Goal: Task Accomplishment & Management: Use online tool/utility

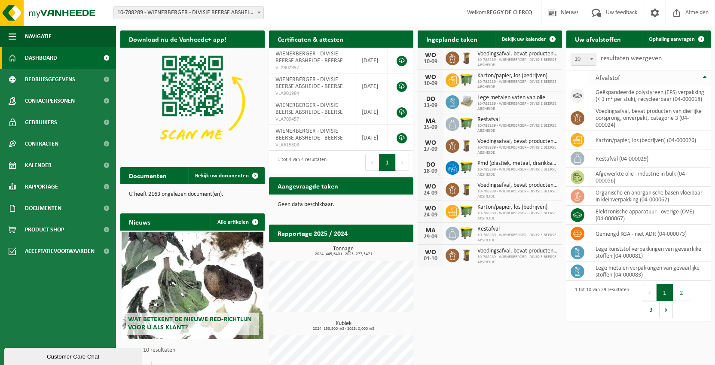
drag, startPoint x: 674, startPoint y: 41, endPoint x: 666, endPoint y: 70, distance: 30.3
click at [674, 41] on span "Ophaling aanvragen" at bounding box center [672, 40] width 46 height 6
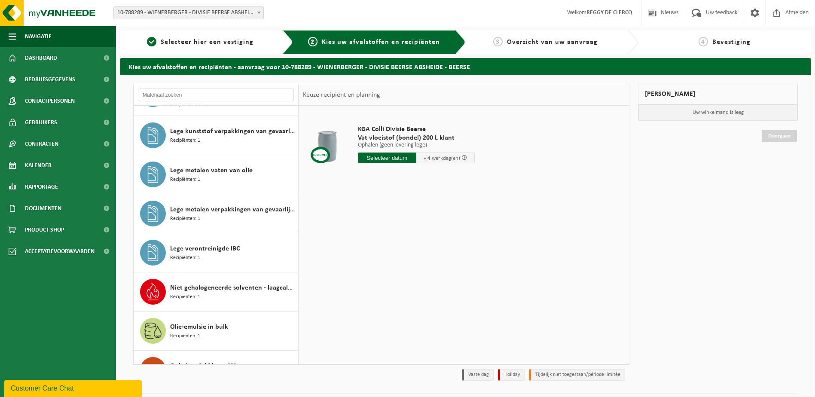
scroll to position [407, 0]
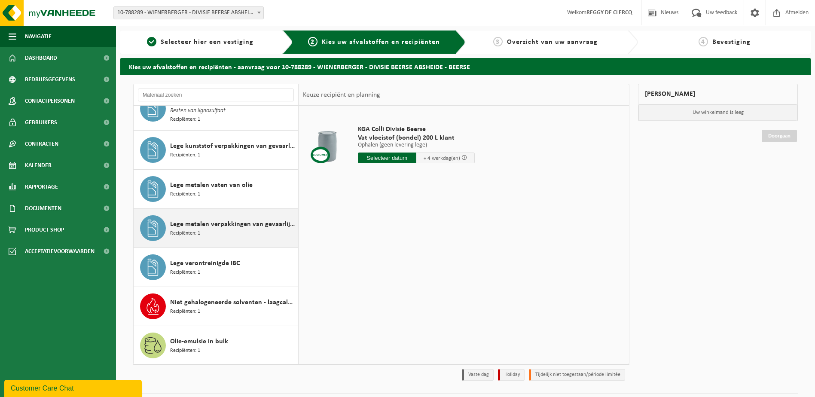
click at [232, 227] on span "Lege metalen verpakkingen van gevaarlijke stoffen" at bounding box center [232, 224] width 125 height 10
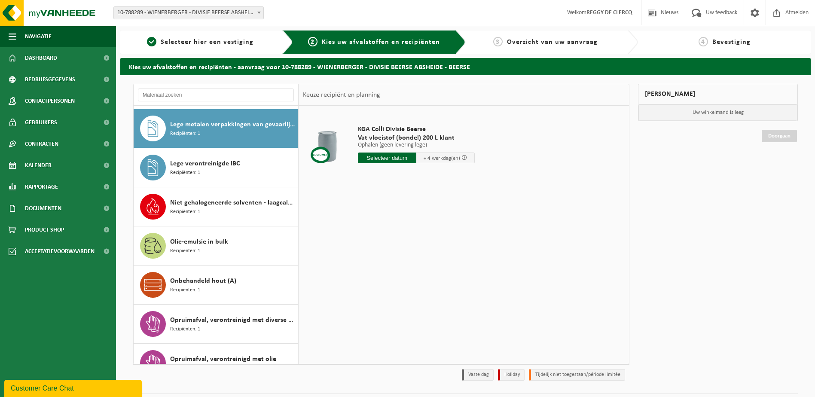
scroll to position [509, 0]
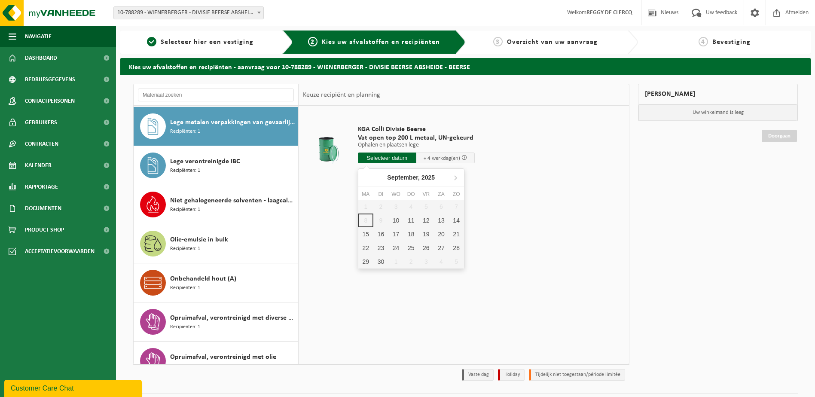
click at [387, 156] on input "text" at bounding box center [387, 157] width 58 height 11
click at [397, 222] on div "10" at bounding box center [395, 220] width 15 height 14
type input "Van 2025-09-10"
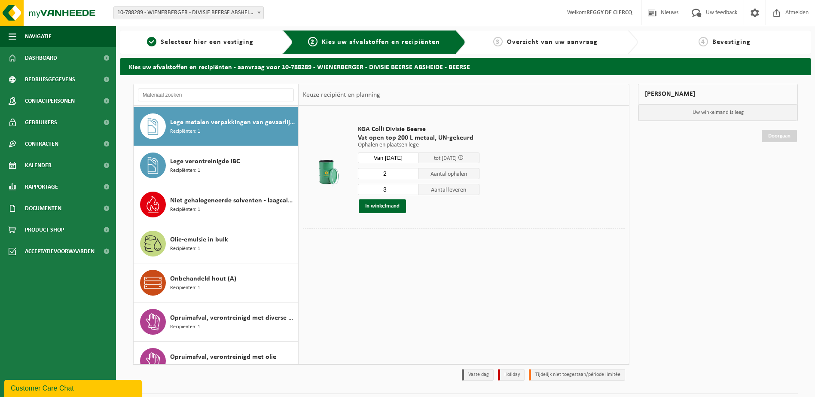
click at [411, 176] on input "2" at bounding box center [388, 173] width 61 height 11
type input "1"
click at [411, 176] on input "1" at bounding box center [388, 173] width 61 height 11
click at [411, 191] on input "2" at bounding box center [388, 189] width 61 height 11
type input "1"
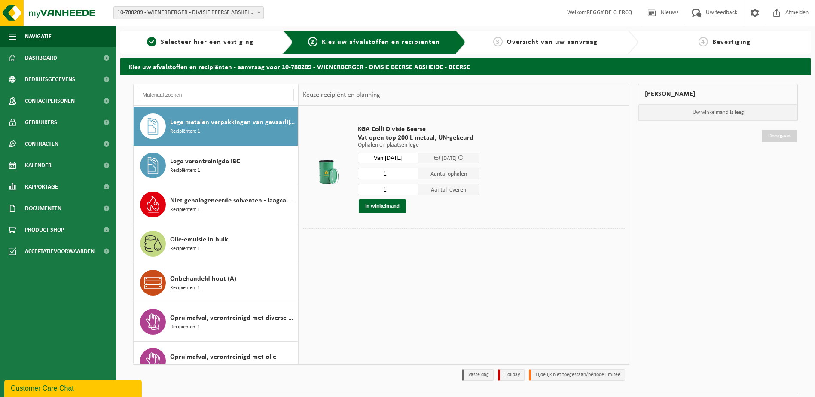
click at [411, 191] on input "1" at bounding box center [388, 189] width 61 height 11
click at [388, 207] on button "In winkelmand" at bounding box center [382, 206] width 47 height 14
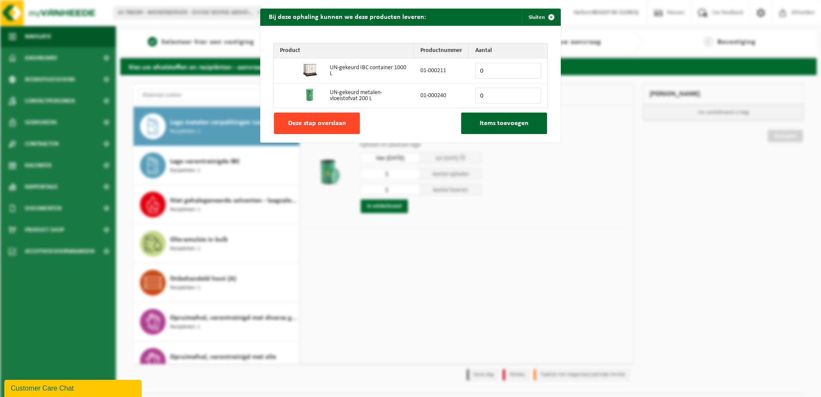
click at [325, 126] on span "Deze stap overslaan" at bounding box center [317, 123] width 58 height 7
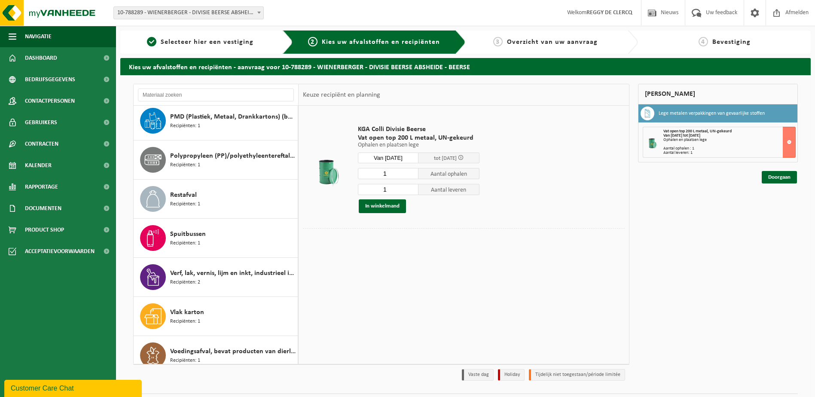
scroll to position [837, 0]
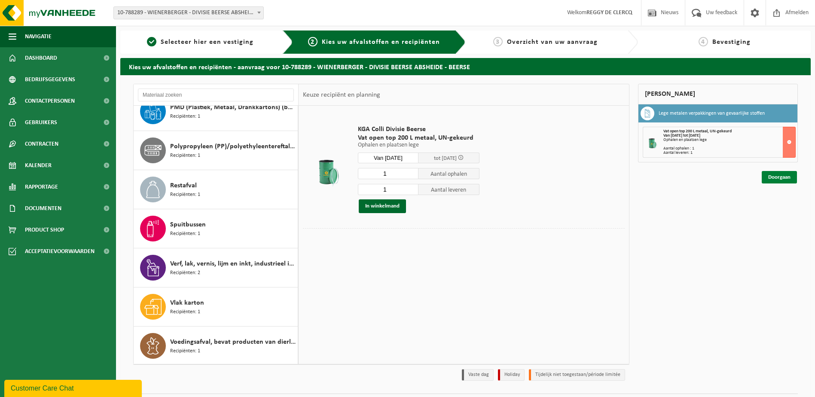
click at [714, 176] on link "Doorgaan" at bounding box center [778, 177] width 35 height 12
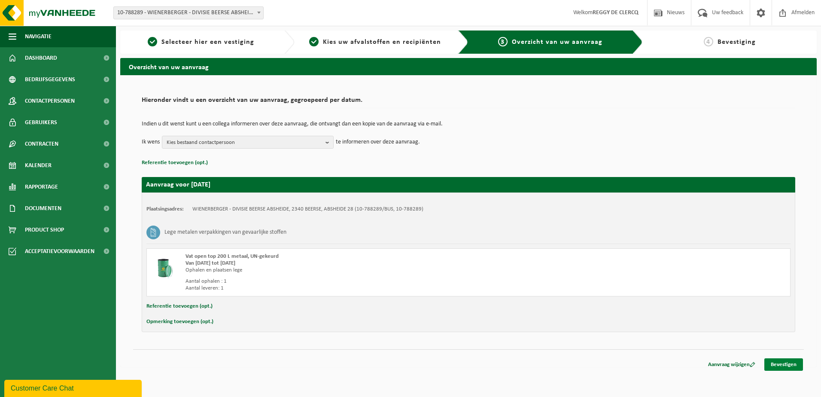
click at [795, 365] on link "Bevestigen" at bounding box center [783, 364] width 39 height 12
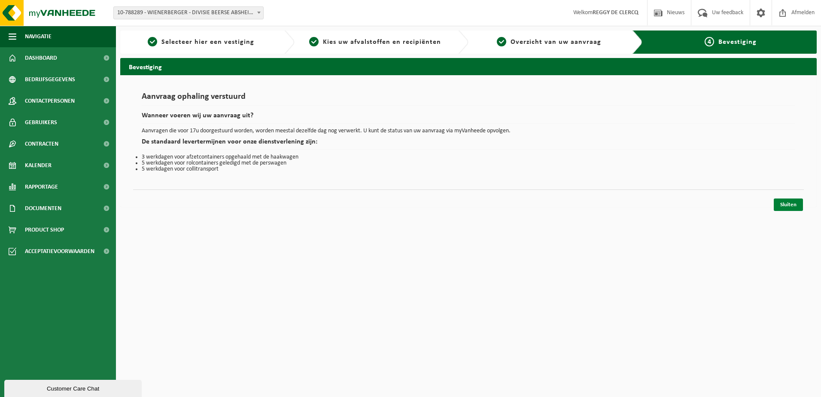
click at [780, 202] on link "Sluiten" at bounding box center [788, 204] width 29 height 12
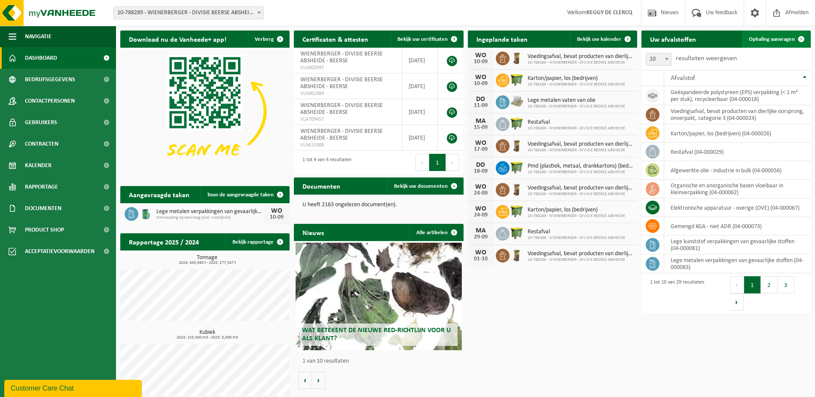
click at [768, 40] on span "Ophaling aanvragen" at bounding box center [772, 40] width 46 height 6
click at [764, 40] on span "Ophaling aanvragen" at bounding box center [772, 40] width 46 height 6
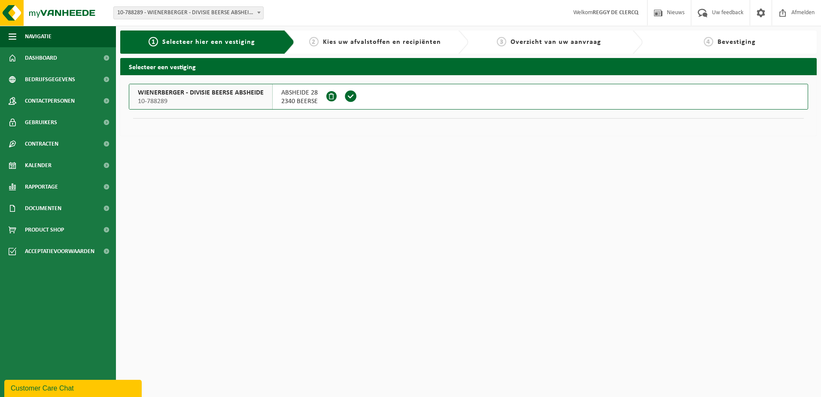
click at [222, 100] on span "10-788289" at bounding box center [201, 101] width 126 height 9
